Goal: Task Accomplishment & Management: Complete application form

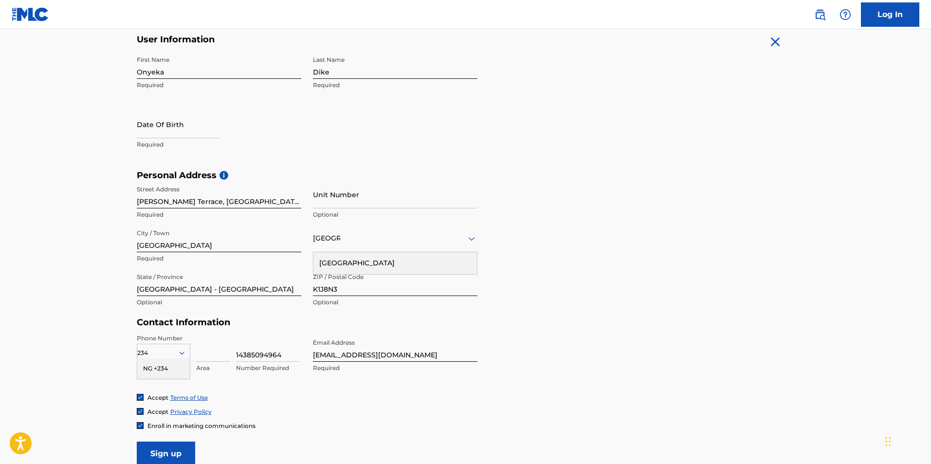
click at [344, 233] on div "[GEOGRAPHIC_DATA]" at bounding box center [395, 238] width 165 height 12
click at [446, 243] on div "[GEOGRAPHIC_DATA]" at bounding box center [395, 238] width 165 height 12
click at [459, 243] on div "[GEOGRAPHIC_DATA]" at bounding box center [395, 238] width 165 height 12
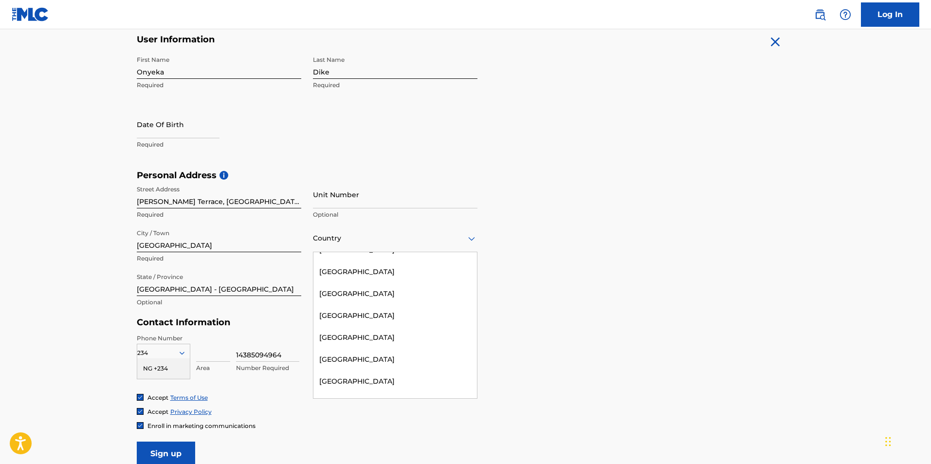
scroll to position [673, 0]
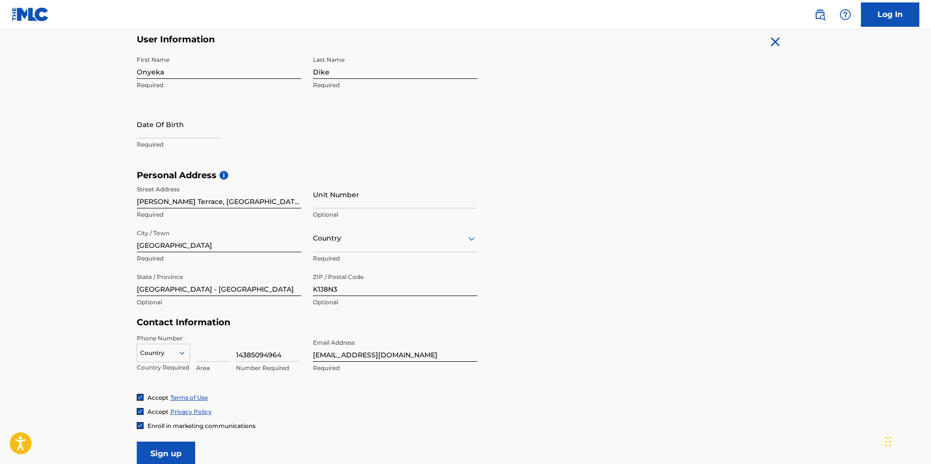
click at [182, 355] on icon at bounding box center [182, 353] width 9 height 9
click at [181, 355] on div "216 results available. Use Up and Down to choose options, press Enter to select…" at bounding box center [164, 351] width 54 height 15
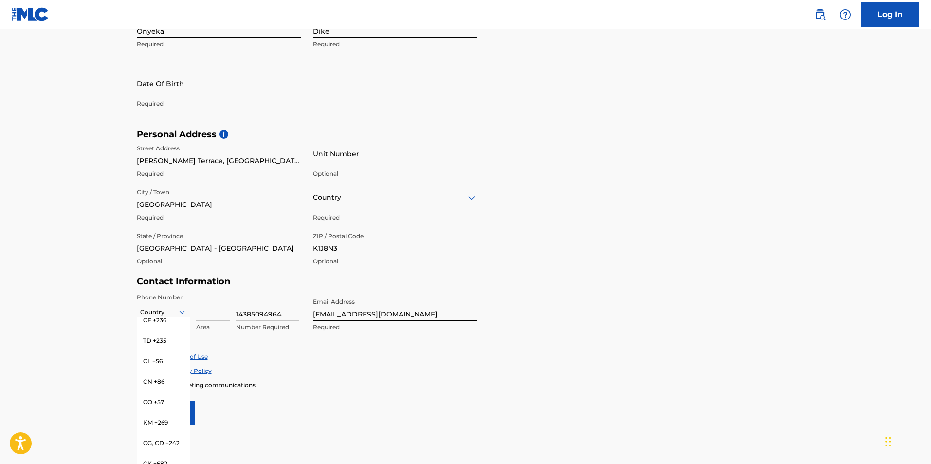
scroll to position [761, 0]
click at [171, 308] on div "234" at bounding box center [163, 312] width 53 height 11
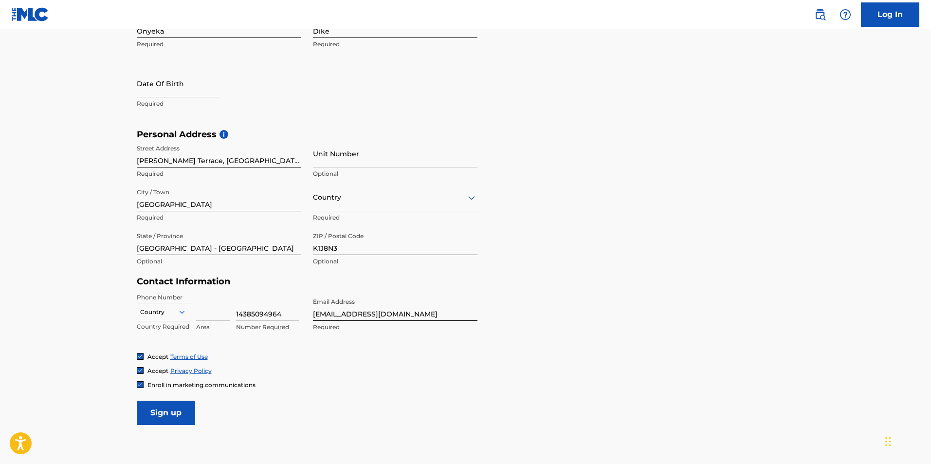
click at [169, 311] on div "234" at bounding box center [163, 312] width 53 height 11
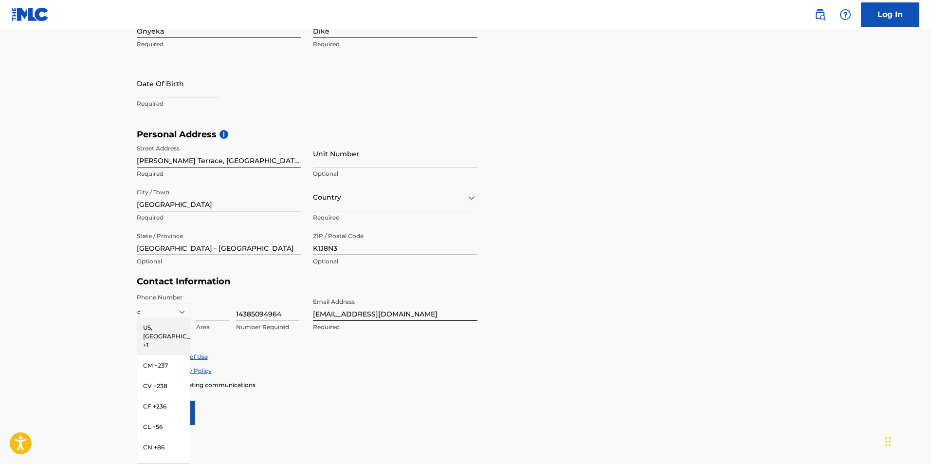
type input "ca"
click at [160, 327] on div "US, [GEOGRAPHIC_DATA] +1" at bounding box center [163, 336] width 53 height 38
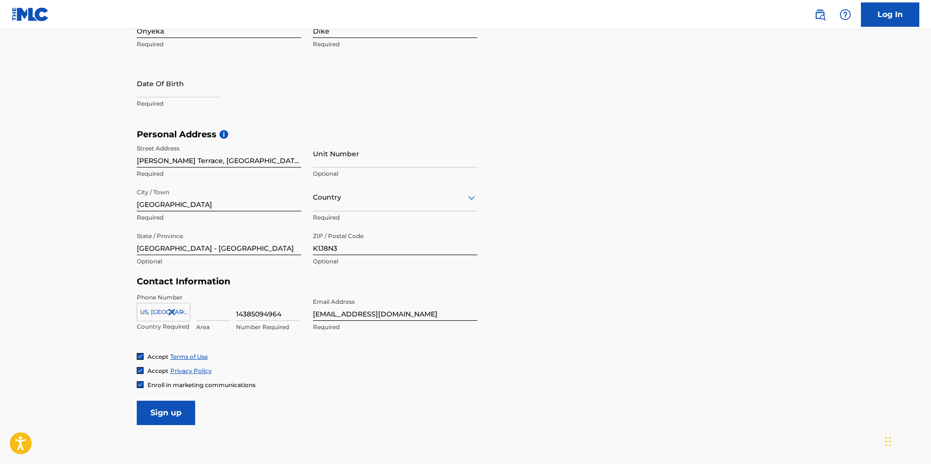
drag, startPoint x: 239, startPoint y: 317, endPoint x: 248, endPoint y: 317, distance: 8.8
click at [248, 317] on input "14385094964" at bounding box center [267, 307] width 63 height 28
type input "185094964"
type input "43"
click at [239, 315] on input "185094964" at bounding box center [267, 307] width 63 height 28
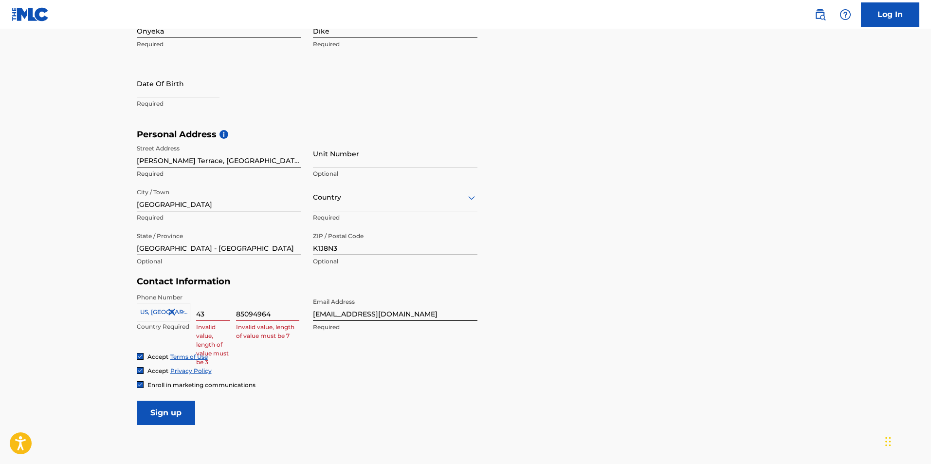
type input "85094964"
click at [218, 315] on input "43" at bounding box center [213, 307] width 34 height 28
type input "438"
click at [278, 314] on input "85094964" at bounding box center [267, 307] width 63 height 28
click at [240, 316] on input "85094964" at bounding box center [267, 307] width 63 height 28
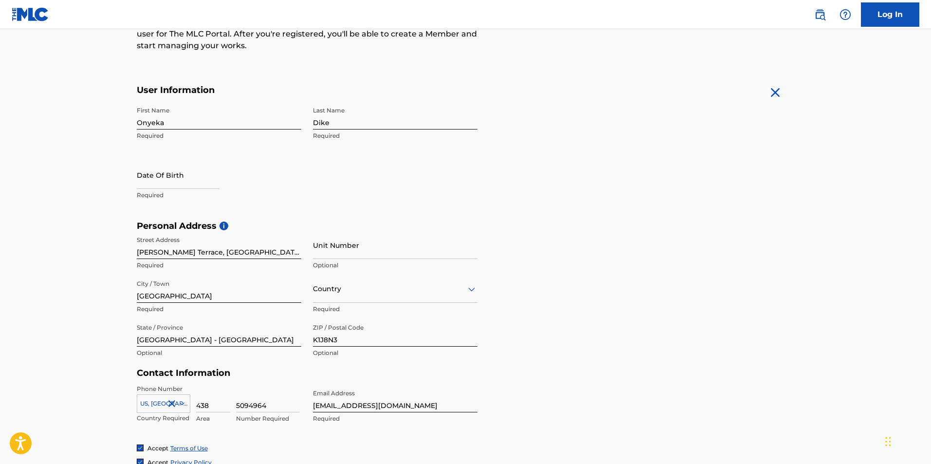
scroll to position [142, 0]
type input "5094964"
click at [445, 285] on div "[GEOGRAPHIC_DATA]" at bounding box center [395, 291] width 165 height 12
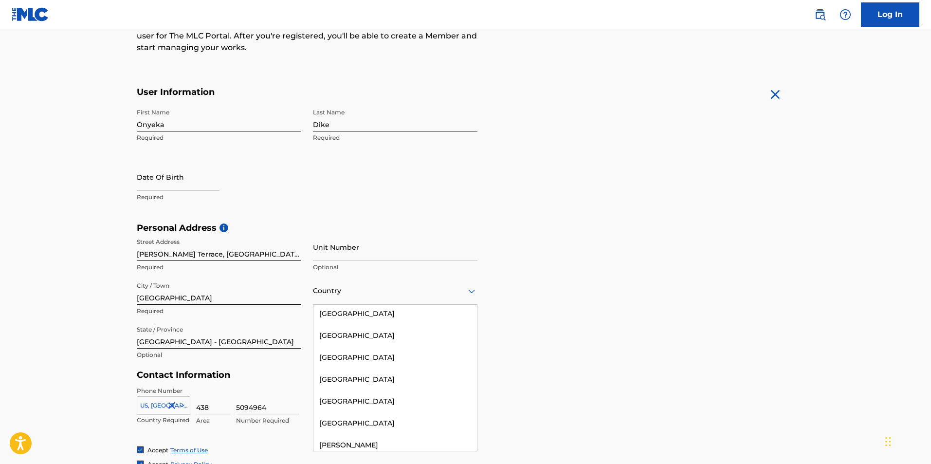
scroll to position [705, 0]
click at [342, 351] on div "[GEOGRAPHIC_DATA]" at bounding box center [396, 356] width 164 height 22
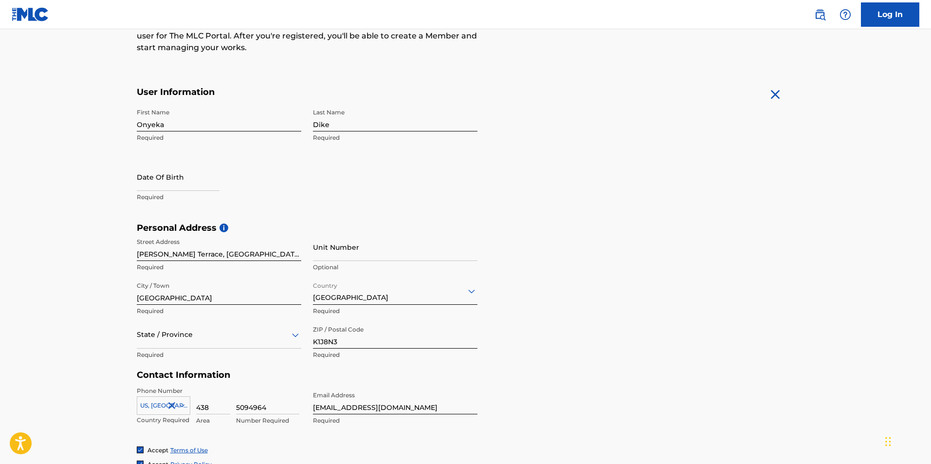
click at [215, 180] on input "text" at bounding box center [178, 177] width 83 height 28
select select "7"
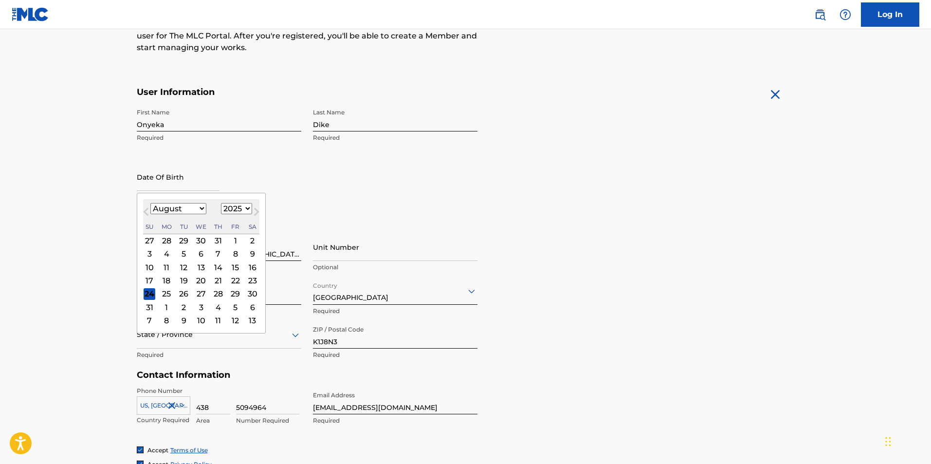
click at [245, 209] on select "1900 1901 1902 1903 1904 1905 1906 1907 1908 1909 1910 1911 1912 1913 1914 1915…" at bounding box center [236, 208] width 31 height 11
select select "1988"
click at [221, 203] on select "1900 1901 1902 1903 1904 1905 1906 1907 1908 1909 1910 1911 1912 1913 1914 1915…" at bounding box center [236, 208] width 31 height 11
click at [196, 206] on select "January February March April May June July August September October November De…" at bounding box center [178, 208] width 56 height 11
select select "4"
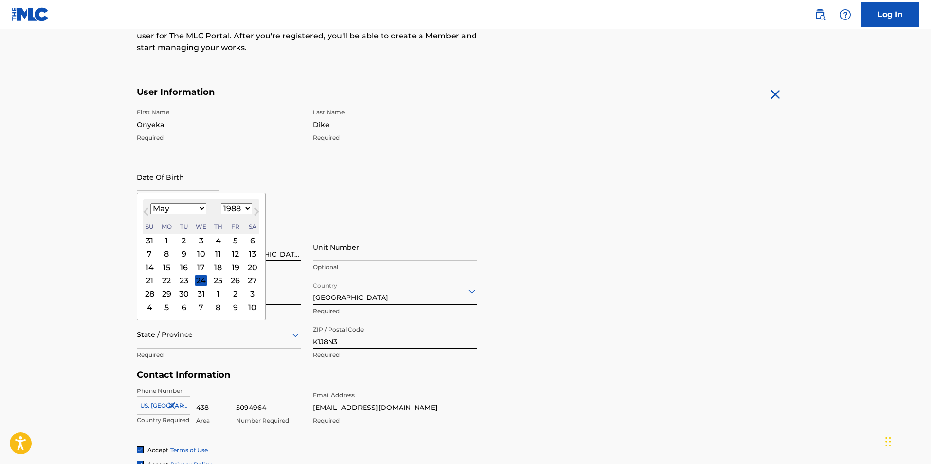
click at [150, 203] on select "January February March April May June July August September October November De…" at bounding box center [178, 208] width 56 height 11
click at [184, 253] on div "10" at bounding box center [184, 254] width 12 height 12
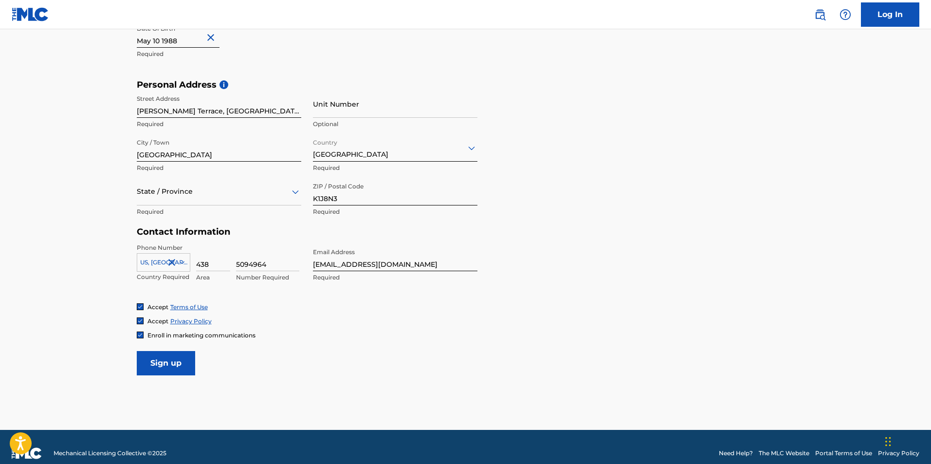
scroll to position [297, 0]
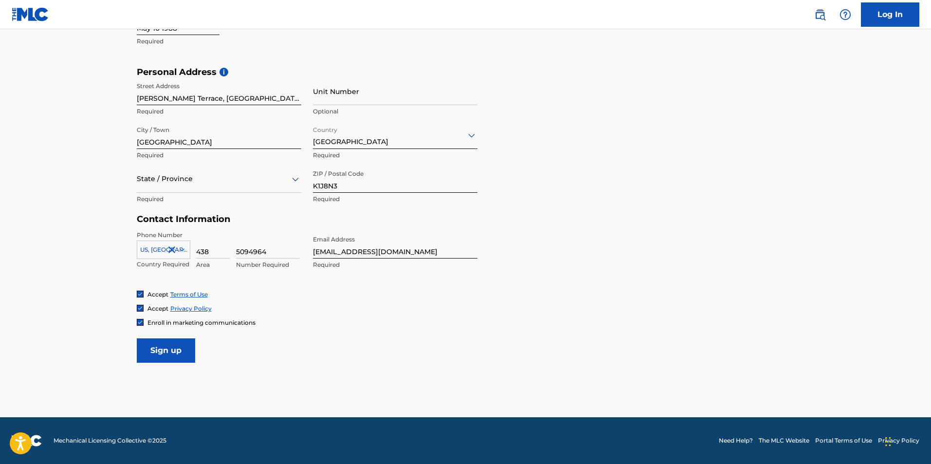
click at [168, 354] on input "Sign up" at bounding box center [166, 350] width 58 height 24
click at [194, 188] on div "State / Province" at bounding box center [219, 179] width 165 height 28
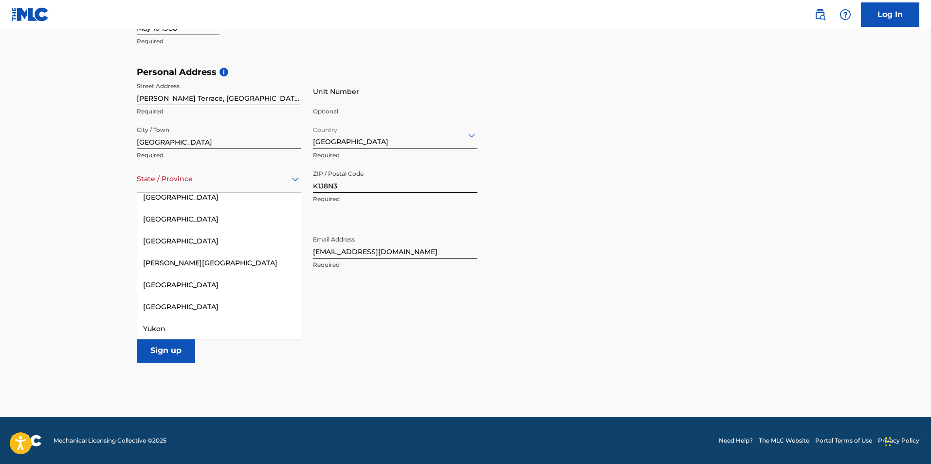
scroll to position [139, 0]
click at [233, 240] on div "[GEOGRAPHIC_DATA]" at bounding box center [219, 240] width 164 height 22
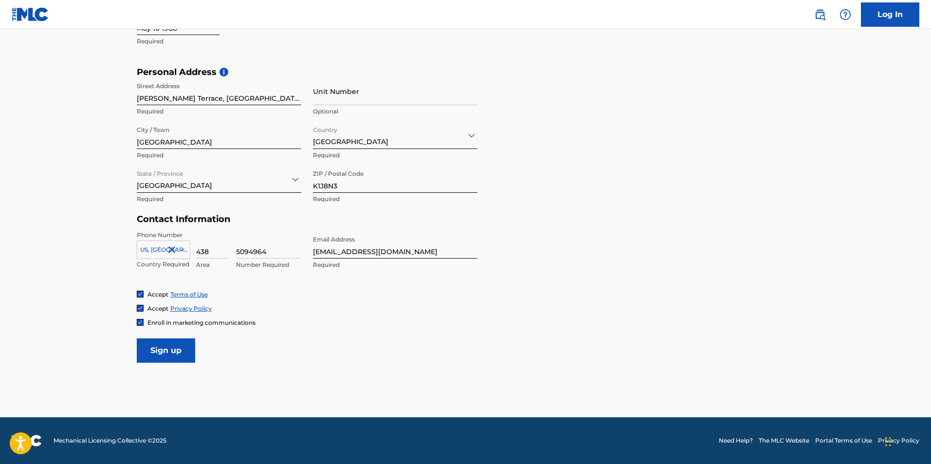
click at [178, 352] on input "Sign up" at bounding box center [166, 350] width 58 height 24
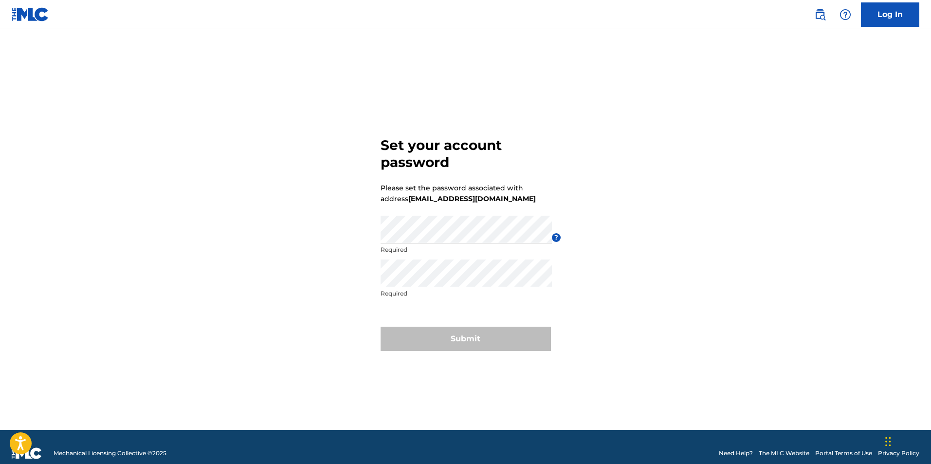
click at [284, 201] on div "Set your account password Please set the password associated with address hrtso…" at bounding box center [466, 242] width 682 height 376
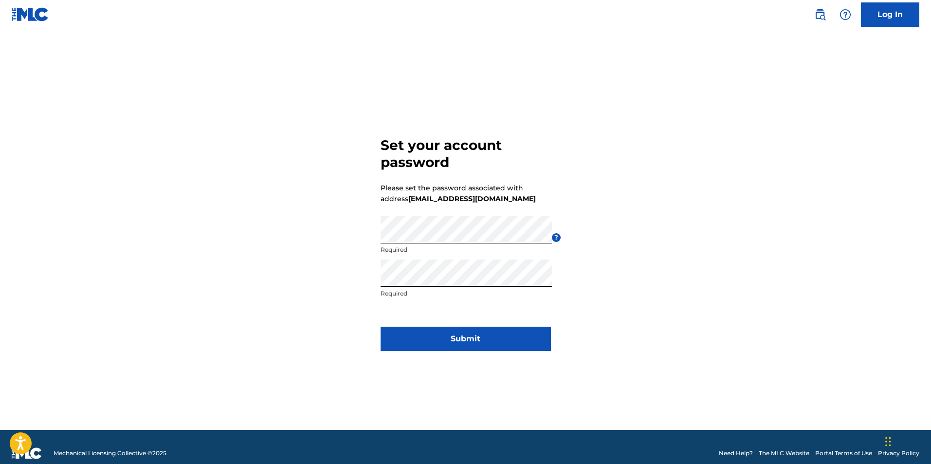
click at [429, 335] on button "Submit" at bounding box center [466, 339] width 170 height 24
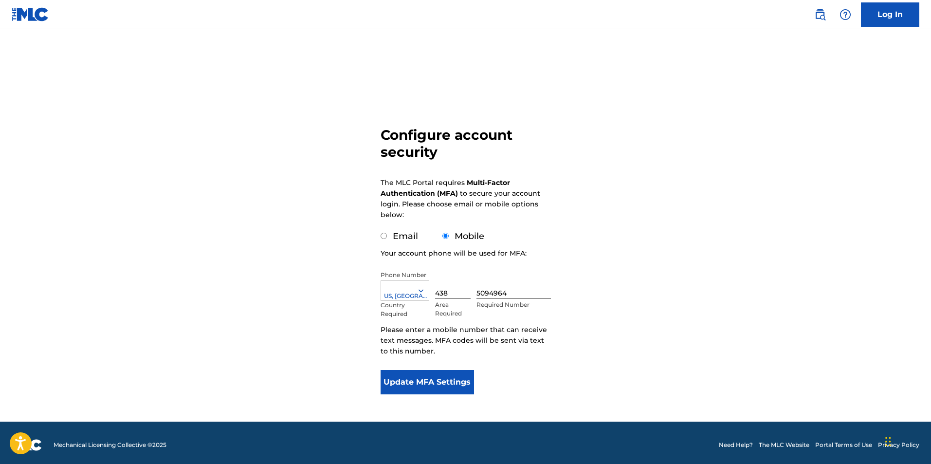
click at [387, 239] on div "Email" at bounding box center [399, 236] width 37 height 13
click at [385, 237] on input "Email" at bounding box center [384, 236] width 6 height 6
radio input "true"
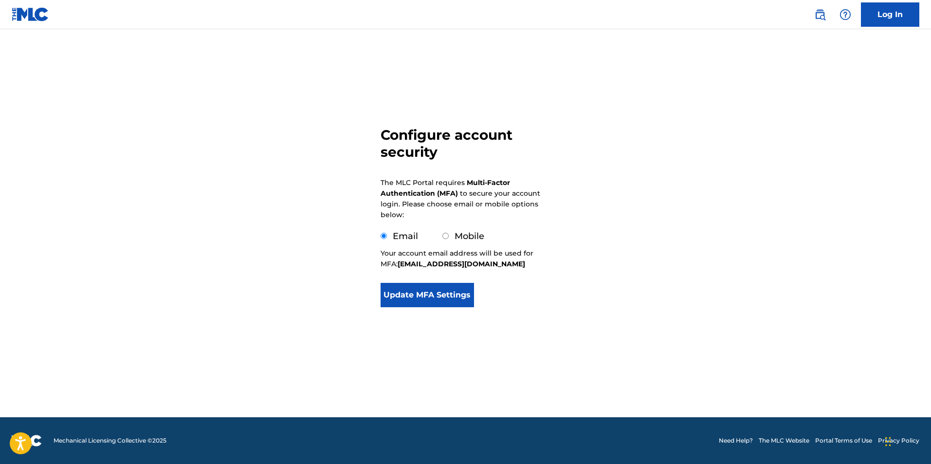
click at [416, 299] on button "Update MFA Settings" at bounding box center [428, 295] width 94 height 24
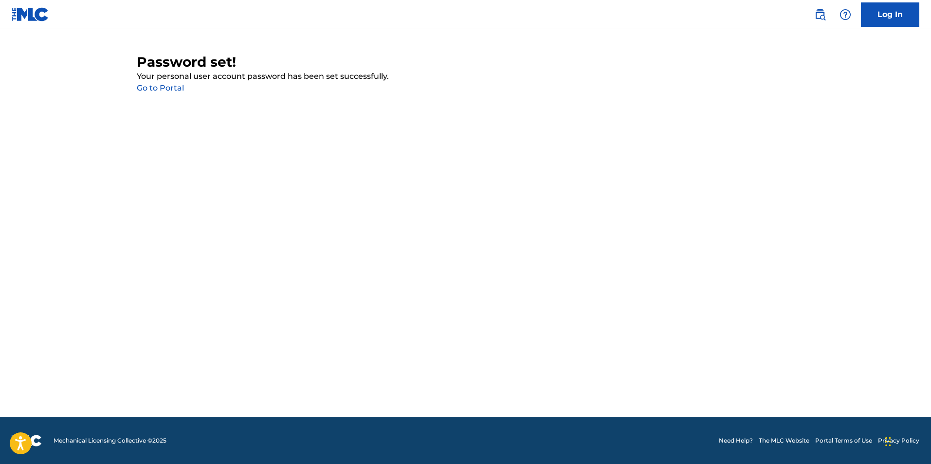
click at [166, 90] on link "Go to Portal" at bounding box center [160, 87] width 47 height 9
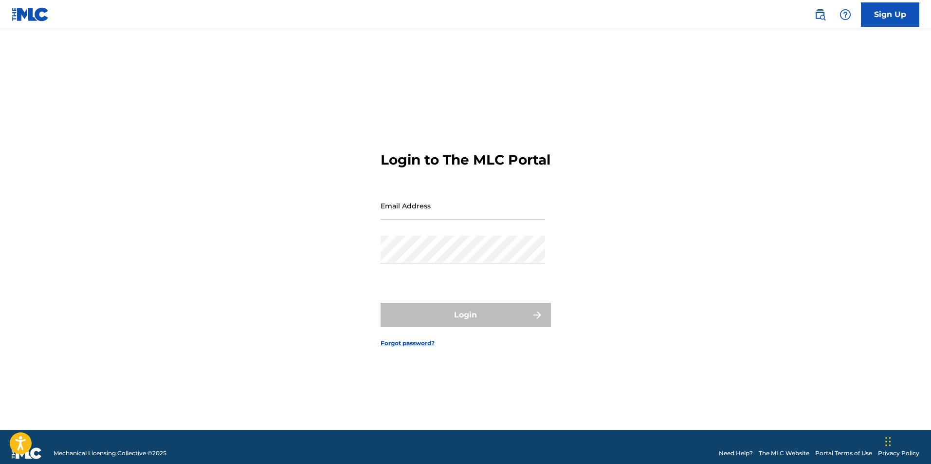
click at [416, 216] on input "Email Address" at bounding box center [463, 206] width 165 height 28
type input "[EMAIL_ADDRESS][DOMAIN_NAME]"
click at [532, 214] on input "[EMAIL_ADDRESS][DOMAIN_NAME]" at bounding box center [463, 206] width 165 height 28
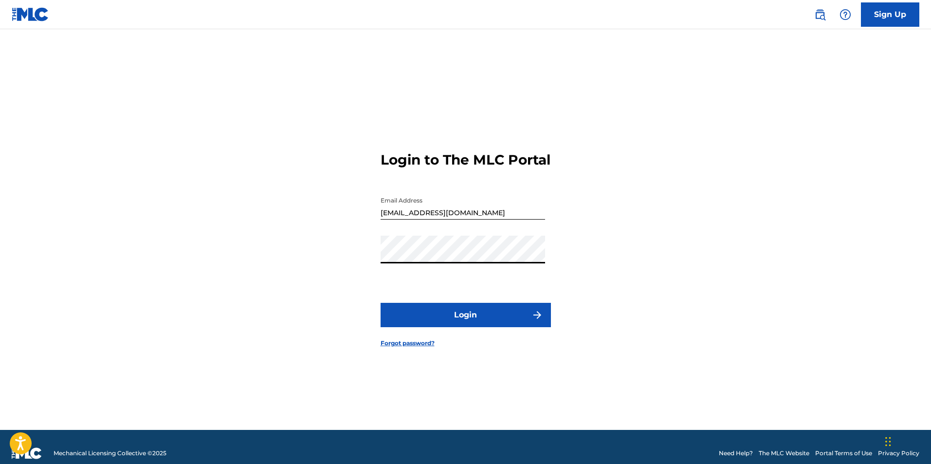
click at [438, 327] on button "Login" at bounding box center [466, 315] width 170 height 24
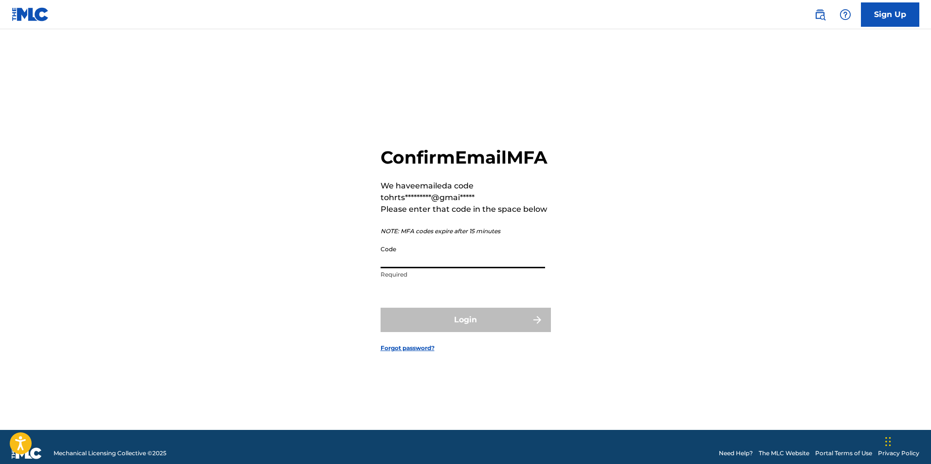
paste input "827243"
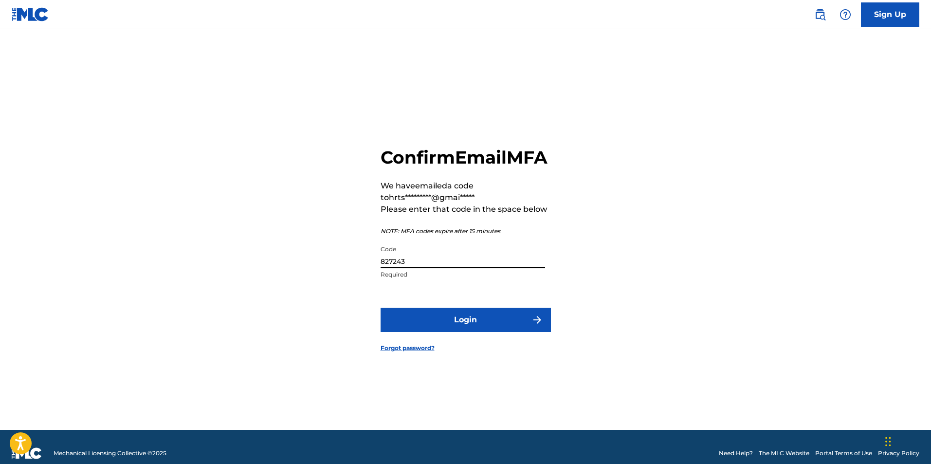
type input "827243"
click at [445, 332] on button "Login" at bounding box center [466, 320] width 170 height 24
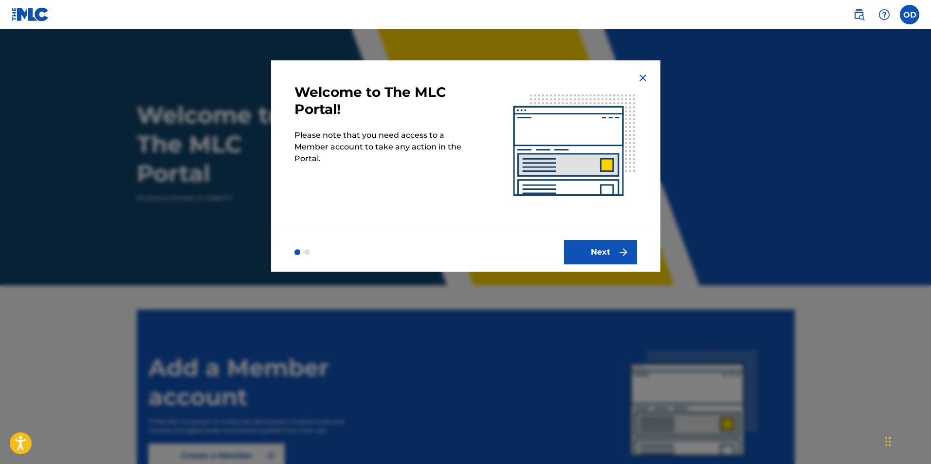
click at [587, 248] on button "Next" at bounding box center [600, 252] width 73 height 24
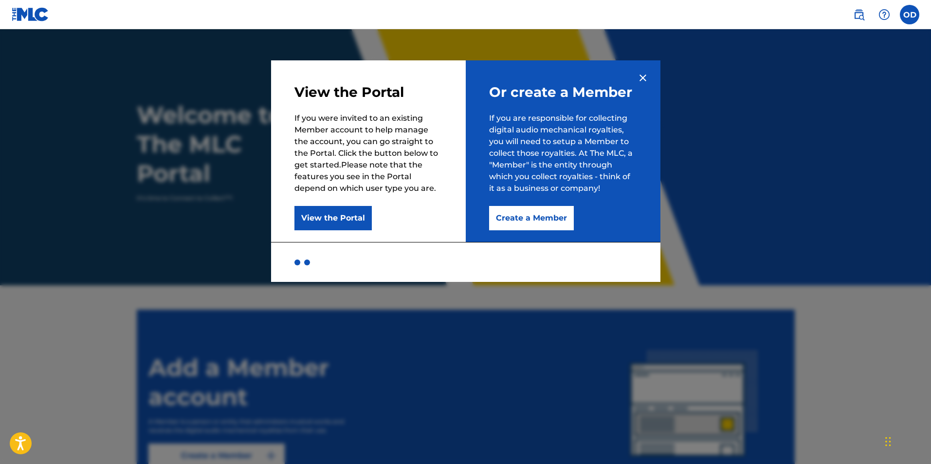
click at [533, 218] on button "Create a Member" at bounding box center [531, 218] width 85 height 24
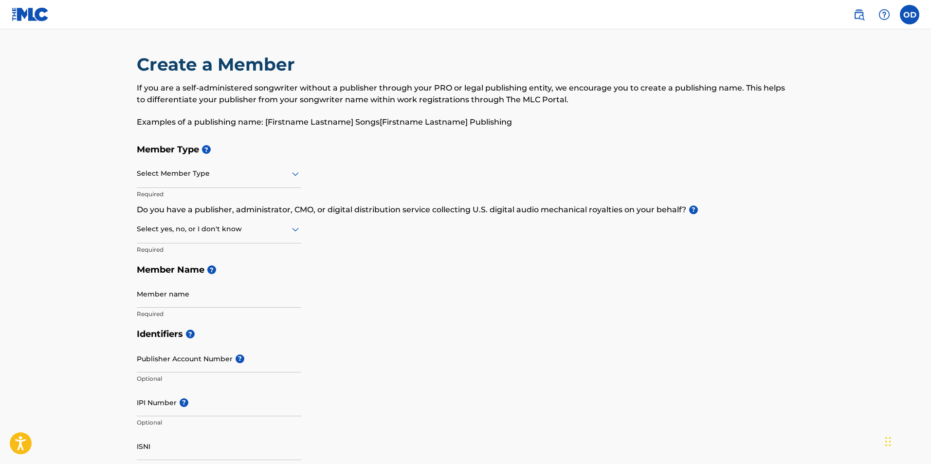
click at [188, 168] on div at bounding box center [219, 173] width 165 height 12
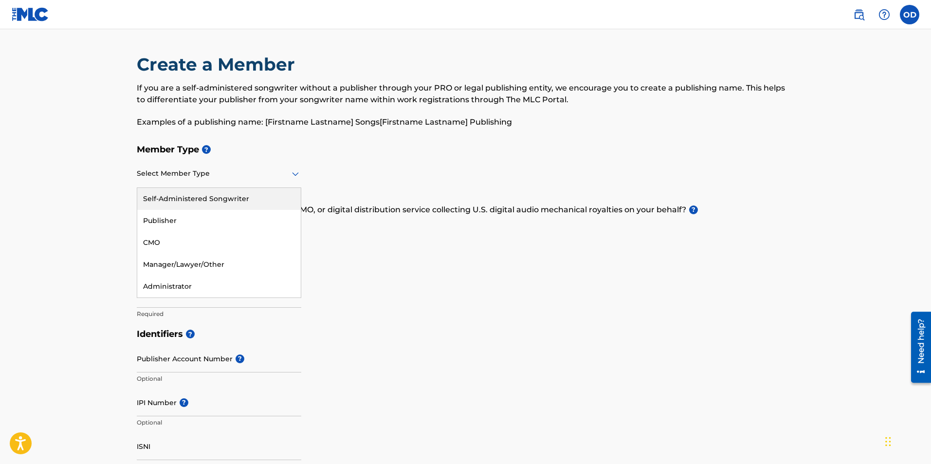
click at [185, 201] on div "Self-Administered Songwriter" at bounding box center [219, 199] width 164 height 22
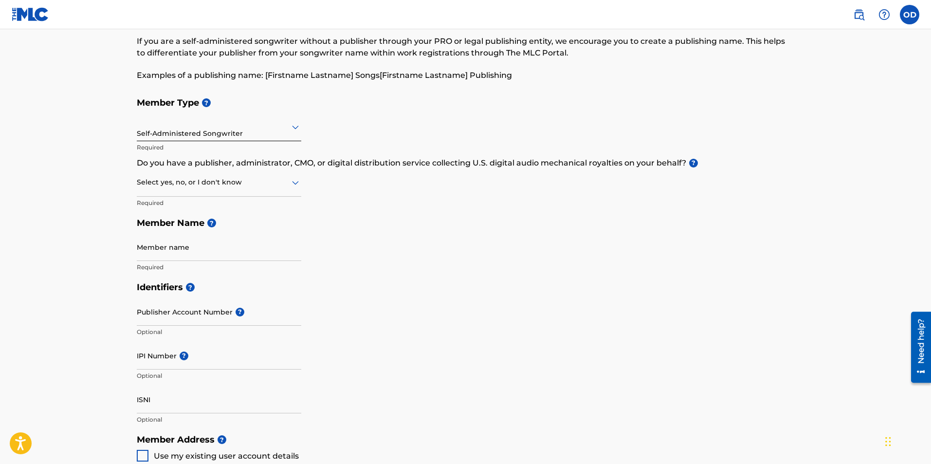
scroll to position [65, 0]
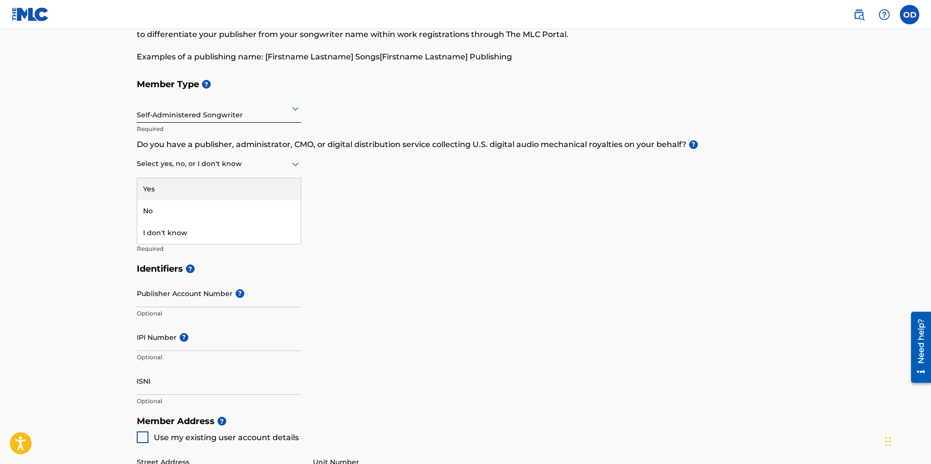
click at [194, 163] on div at bounding box center [219, 164] width 165 height 12
click at [171, 210] on div "No" at bounding box center [219, 211] width 164 height 22
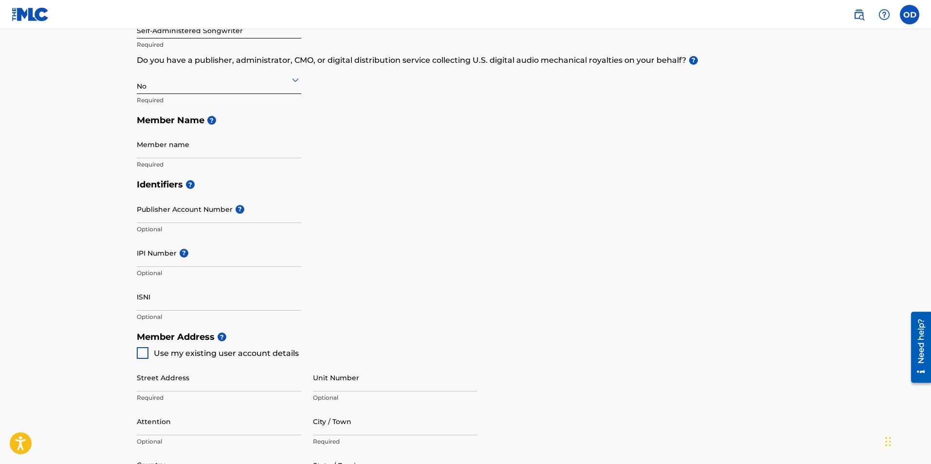
scroll to position [158, 0]
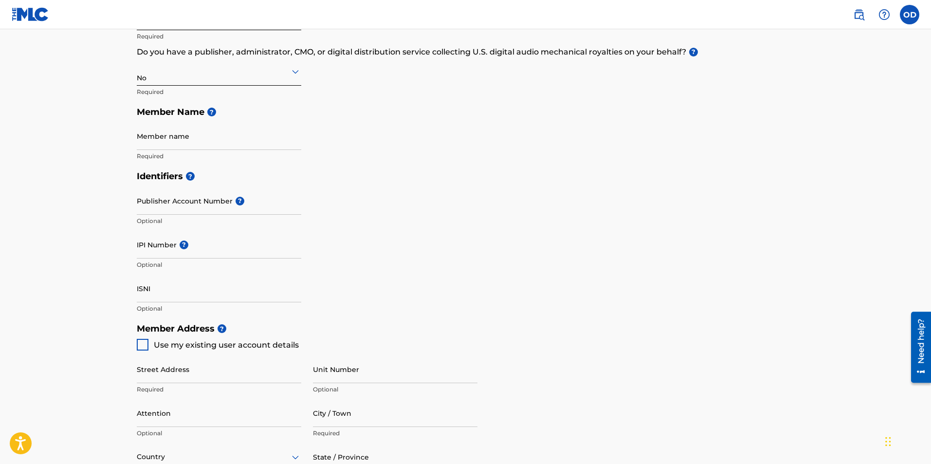
click at [180, 142] on input "Member name" at bounding box center [219, 136] width 165 height 28
type input "Onyeka Miracle Dike"
type input "[PERSON_NAME] Terrace, [GEOGRAPHIC_DATA]"
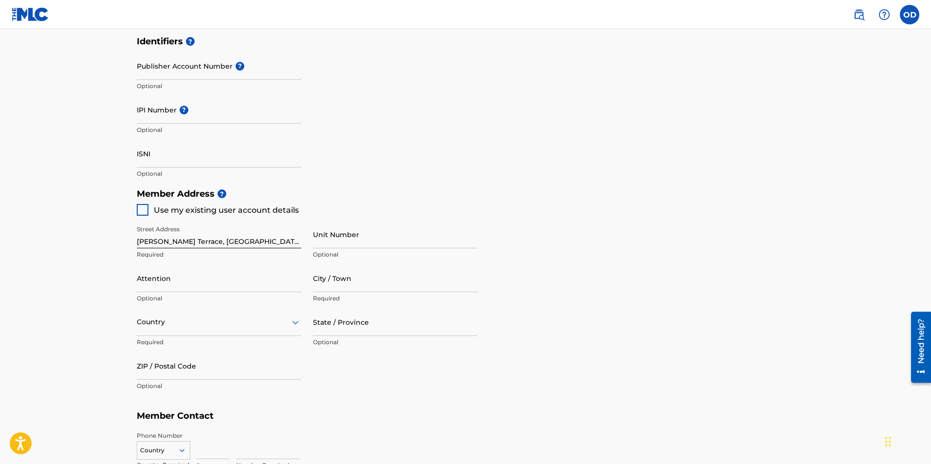
scroll to position [295, 0]
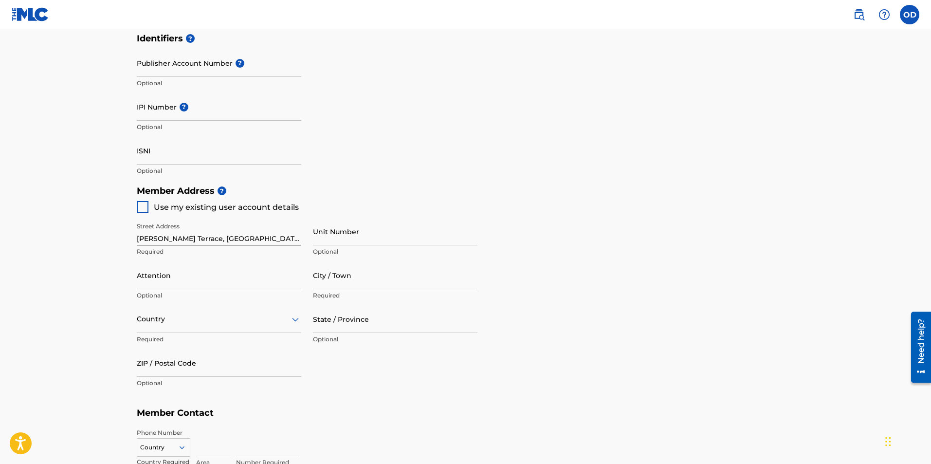
click at [345, 281] on input "City / Town" at bounding box center [395, 275] width 165 height 28
type input "[GEOGRAPHIC_DATA]"
type input "Onyeka Miracle Dike"
type input "[GEOGRAPHIC_DATA]"
type input "[GEOGRAPHIC_DATA] - [GEOGRAPHIC_DATA]"
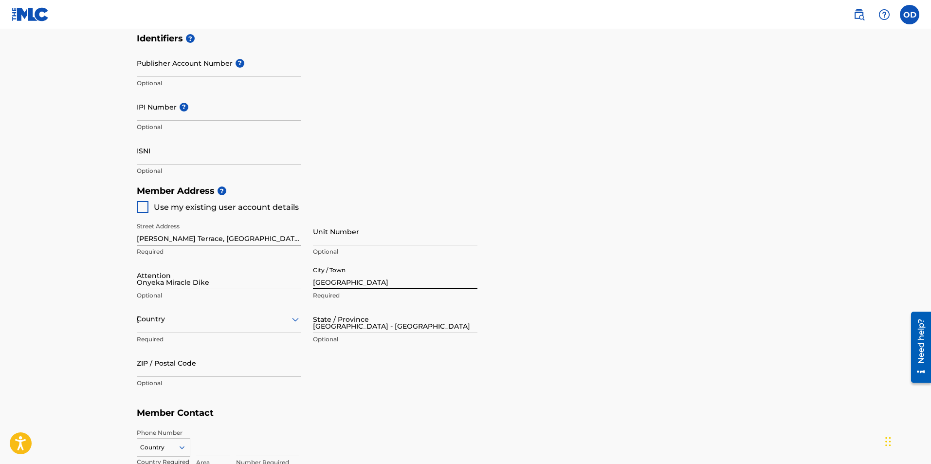
type input "K1J8N3"
type input "234"
type input "14385094964"
type input "[EMAIL_ADDRESS][DOMAIN_NAME]"
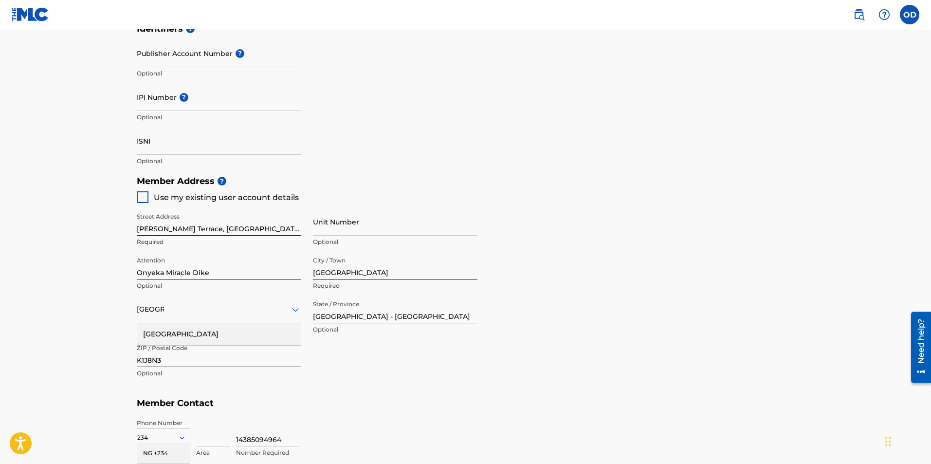
click at [238, 306] on div "[GEOGRAPHIC_DATA]" at bounding box center [219, 309] width 165 height 12
click at [235, 313] on div at bounding box center [219, 309] width 165 height 12
click at [295, 311] on div "Country" at bounding box center [219, 309] width 165 height 28
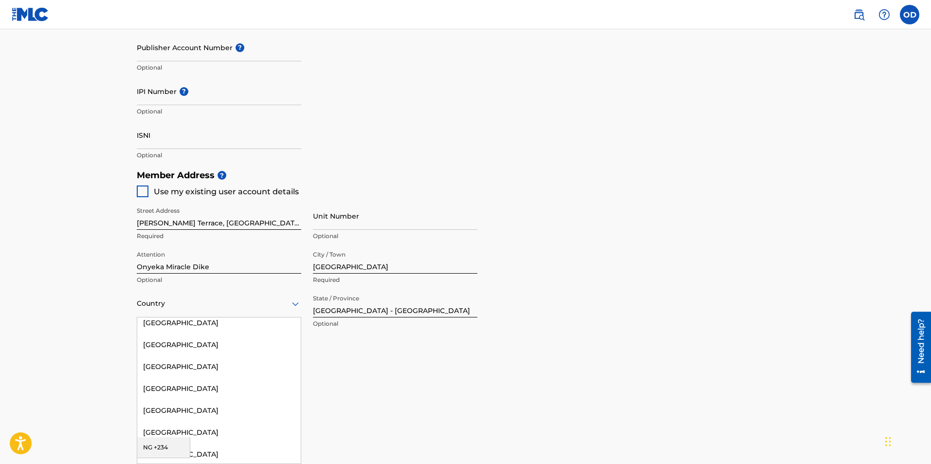
scroll to position [683, 0]
click at [154, 390] on div "[GEOGRAPHIC_DATA]" at bounding box center [219, 390] width 164 height 22
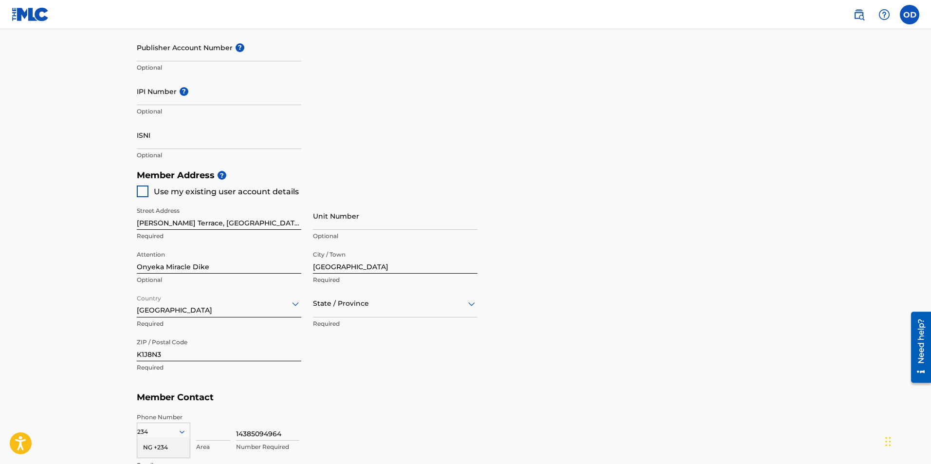
click at [417, 314] on div "State / Province" at bounding box center [395, 304] width 165 height 28
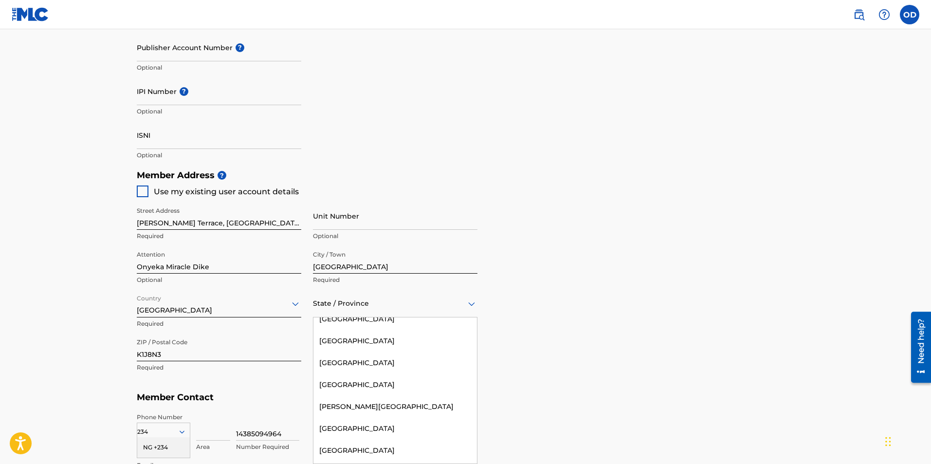
scroll to position [129, 0]
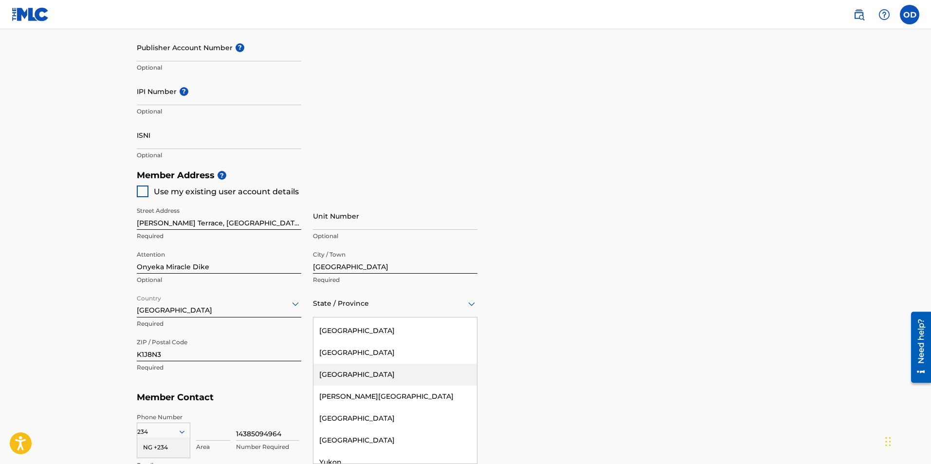
click at [353, 376] on div "[GEOGRAPHIC_DATA]" at bounding box center [396, 375] width 164 height 22
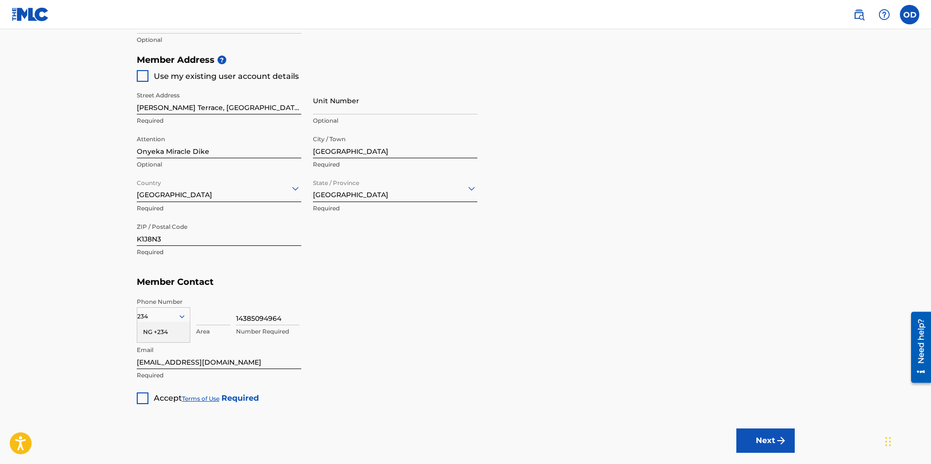
scroll to position [441, 0]
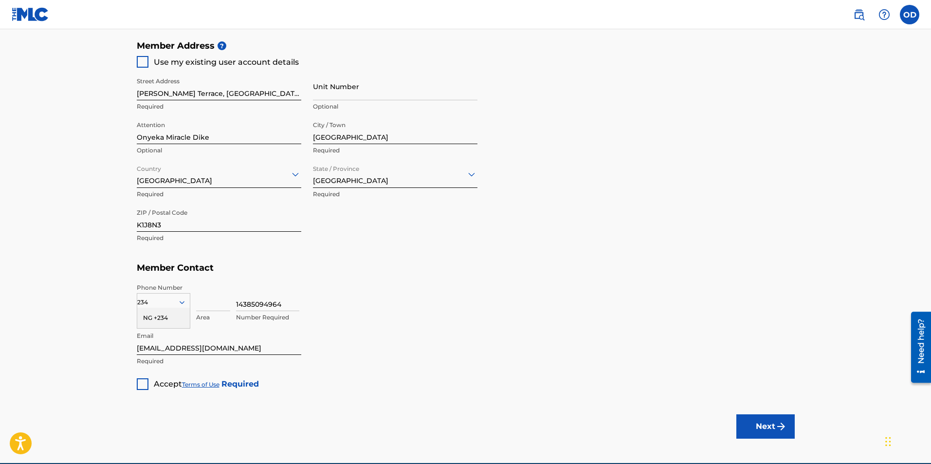
drag, startPoint x: 245, startPoint y: 303, endPoint x: 235, endPoint y: 303, distance: 10.2
click at [235, 303] on div "234 NG +234 Country Required Area 14385094964 Number Required" at bounding box center [466, 305] width 658 height 44
type input "85094964"
click at [217, 284] on input "143" at bounding box center [213, 297] width 34 height 28
type input "143"
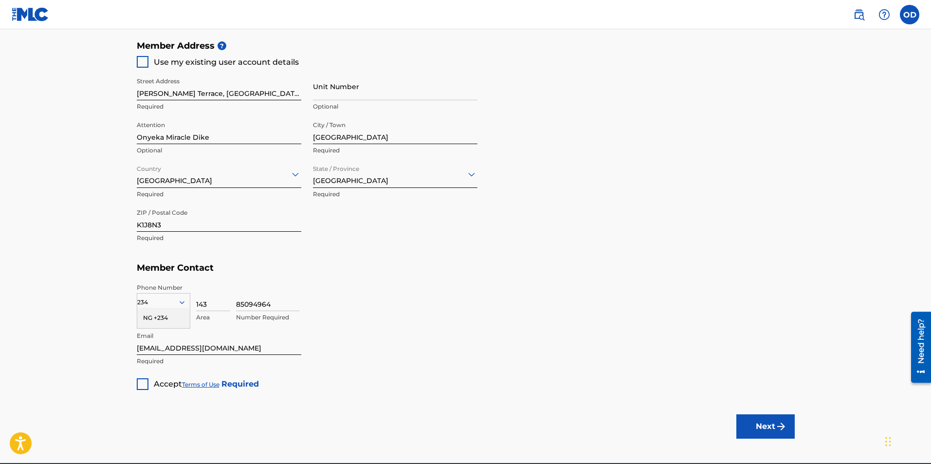
click at [177, 300] on div "234" at bounding box center [163, 302] width 53 height 11
click at [177, 304] on div at bounding box center [163, 302] width 53 height 11
click at [175, 314] on div "US, [GEOGRAPHIC_DATA] +1" at bounding box center [163, 327] width 53 height 38
click at [140, 387] on div at bounding box center [143, 384] width 12 height 12
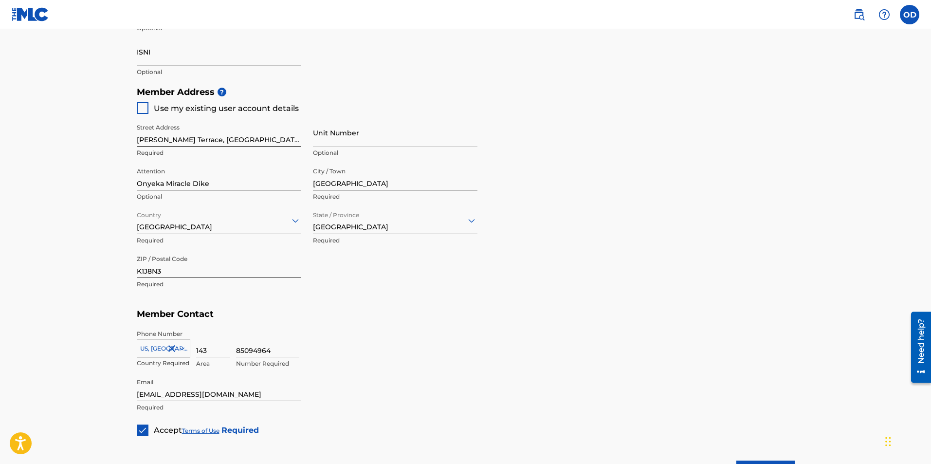
scroll to position [383, 0]
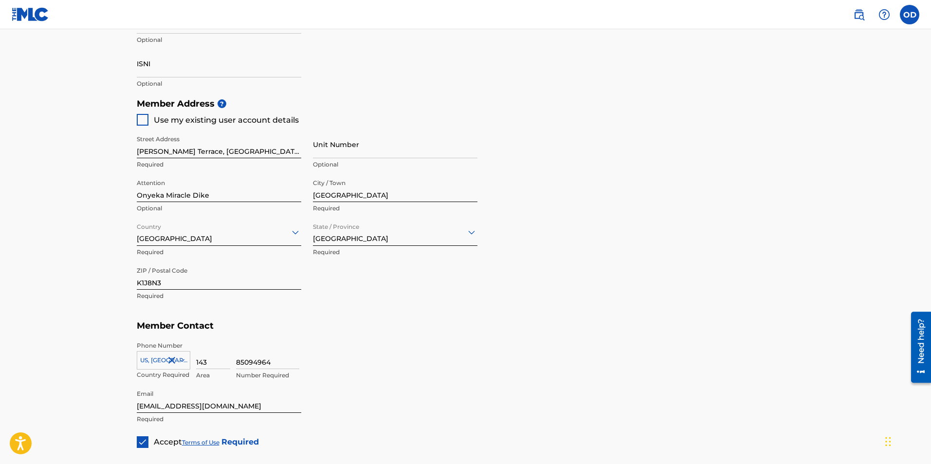
click at [143, 117] on div at bounding box center [143, 120] width 12 height 12
type input "438"
type input "5094964"
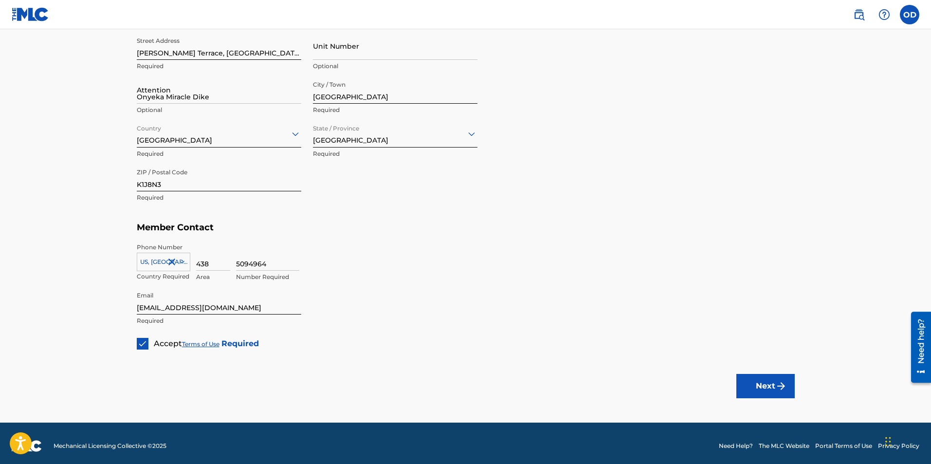
scroll to position [486, 0]
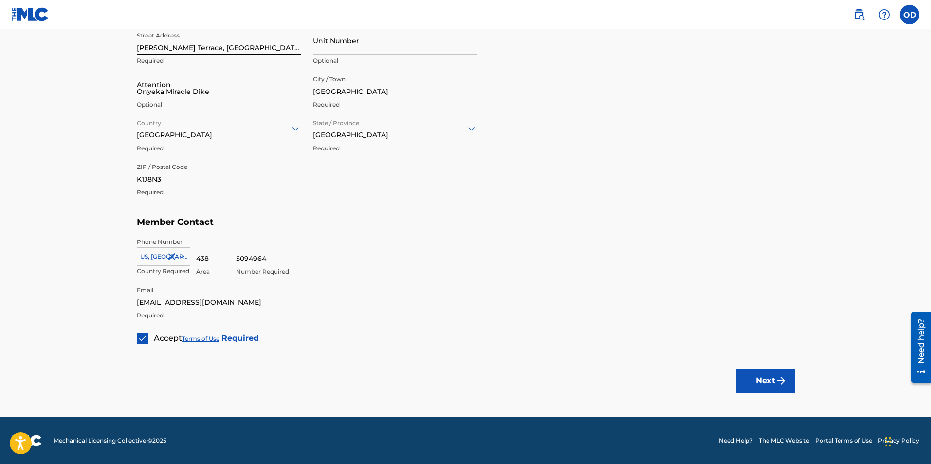
click at [747, 382] on button "Next" at bounding box center [766, 381] width 58 height 24
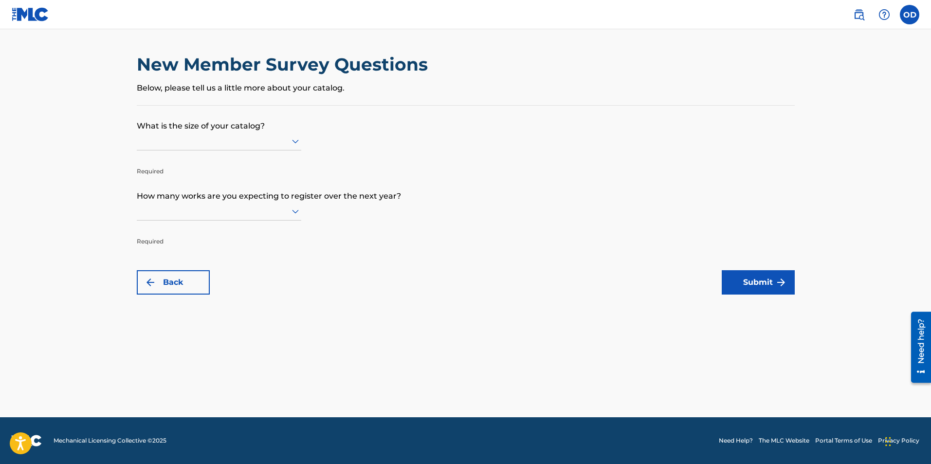
click at [245, 139] on div at bounding box center [219, 141] width 165 height 12
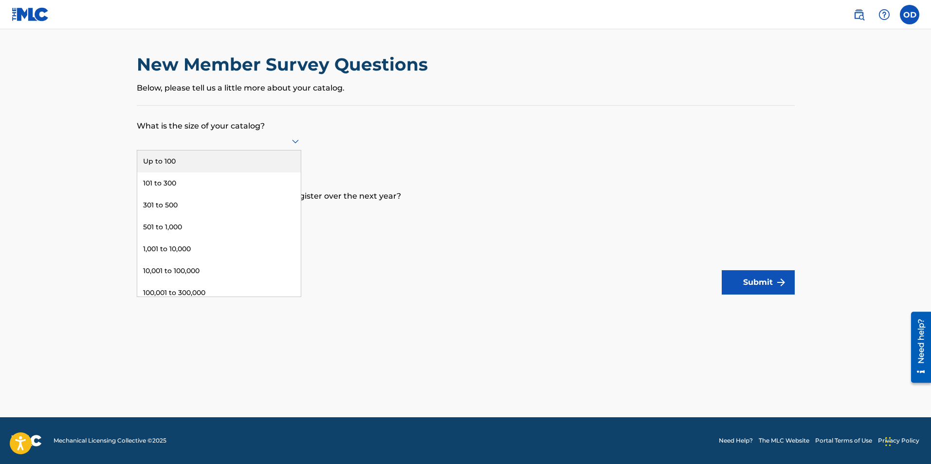
click at [216, 162] on div "Up to 100" at bounding box center [219, 161] width 164 height 22
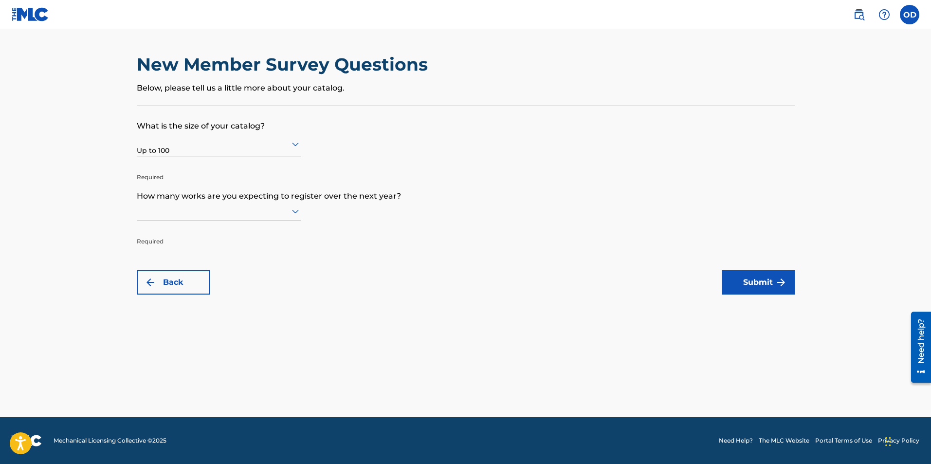
click at [194, 207] on div at bounding box center [219, 211] width 165 height 12
click at [181, 235] on div "Up to 100" at bounding box center [219, 232] width 164 height 22
click at [749, 282] on button "Submit" at bounding box center [758, 282] width 73 height 24
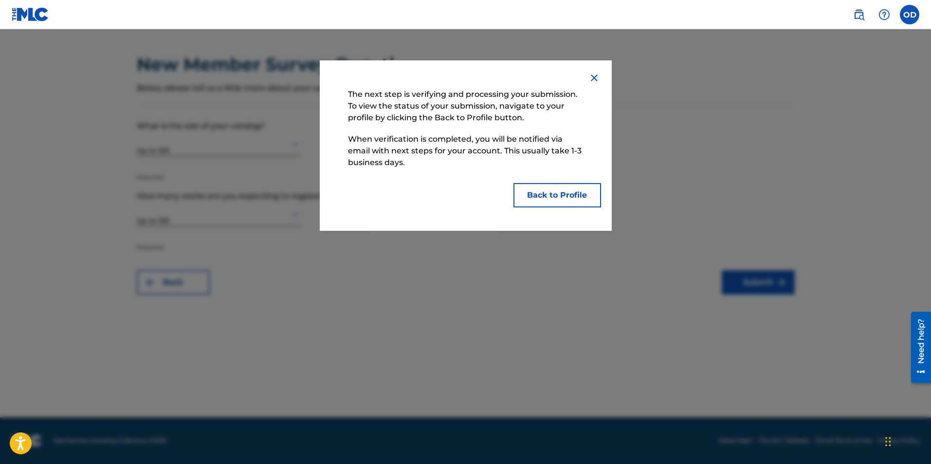
click at [535, 199] on button "Back to Profile" at bounding box center [558, 195] width 88 height 24
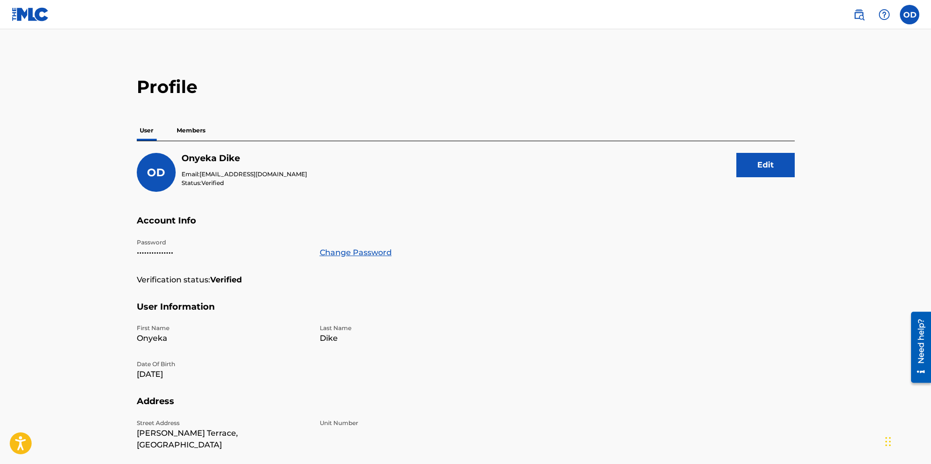
click at [206, 130] on p "Members" at bounding box center [191, 130] width 35 height 20
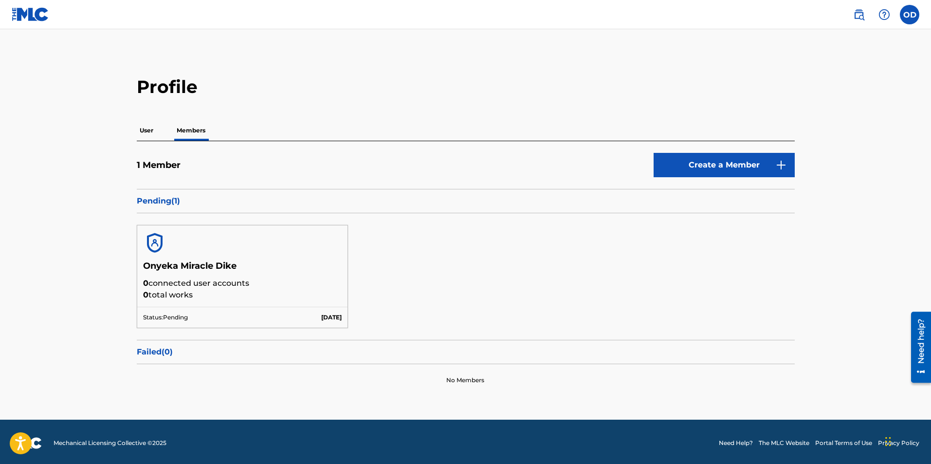
click at [735, 163] on link "Create a Member" at bounding box center [724, 165] width 141 height 24
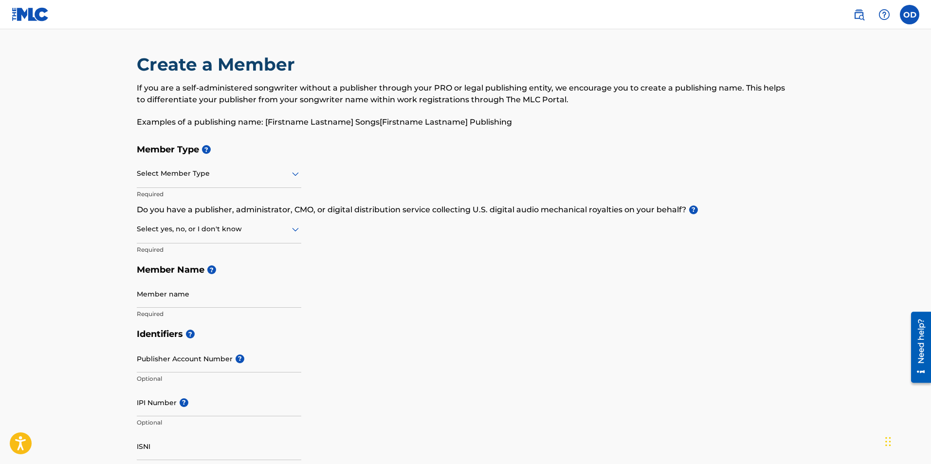
click at [233, 178] on div at bounding box center [219, 173] width 165 height 12
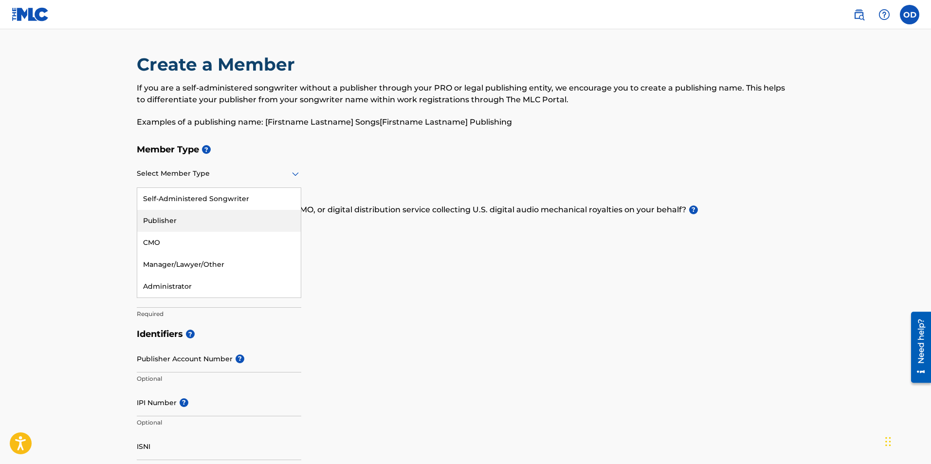
click at [187, 221] on div "Publisher" at bounding box center [219, 221] width 164 height 22
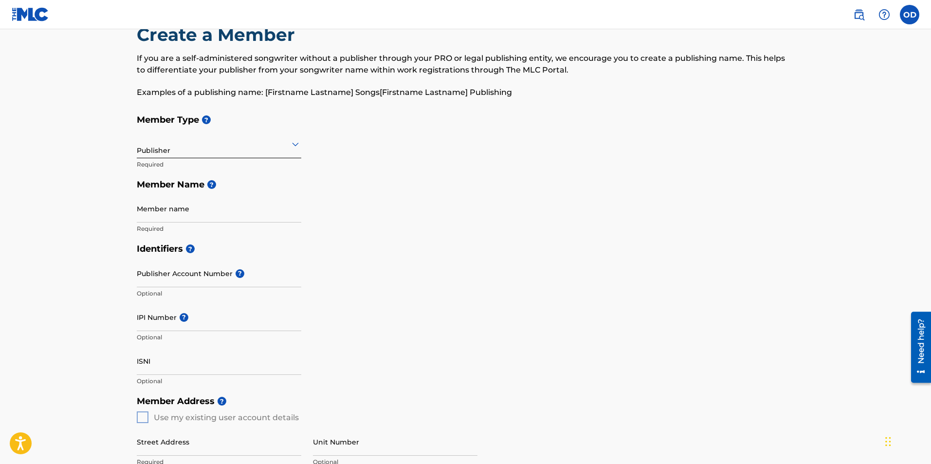
scroll to position [15, 0]
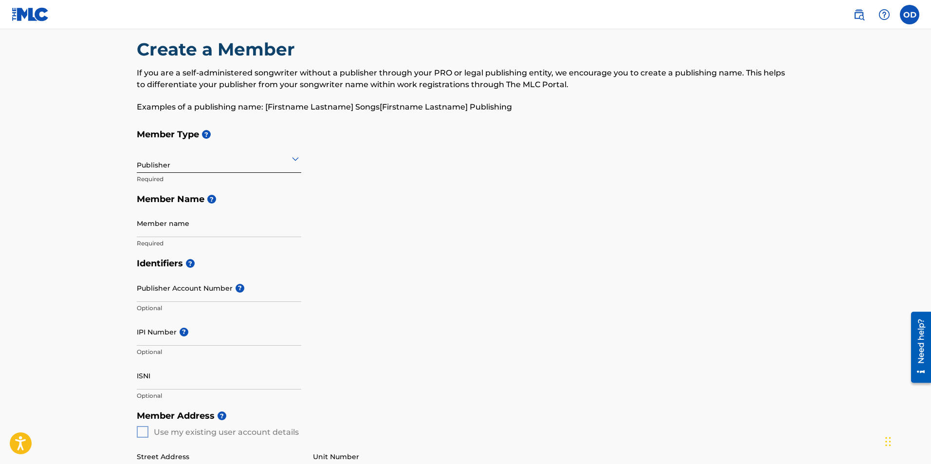
click at [44, 15] on img at bounding box center [30, 14] width 37 height 14
